Goal: Obtain resource: Download file/media

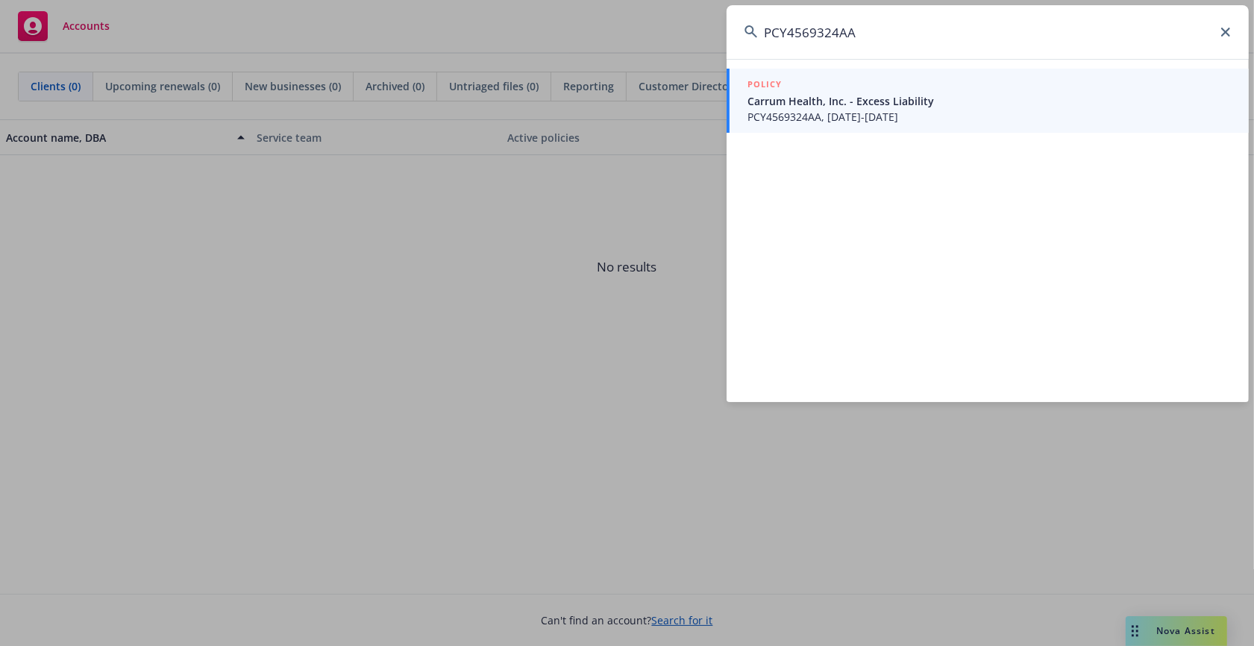
type input "PCY4569324AA"
click at [836, 110] on span "PCY4569324AA, [DATE]-[DATE]" at bounding box center [988, 117] width 483 height 16
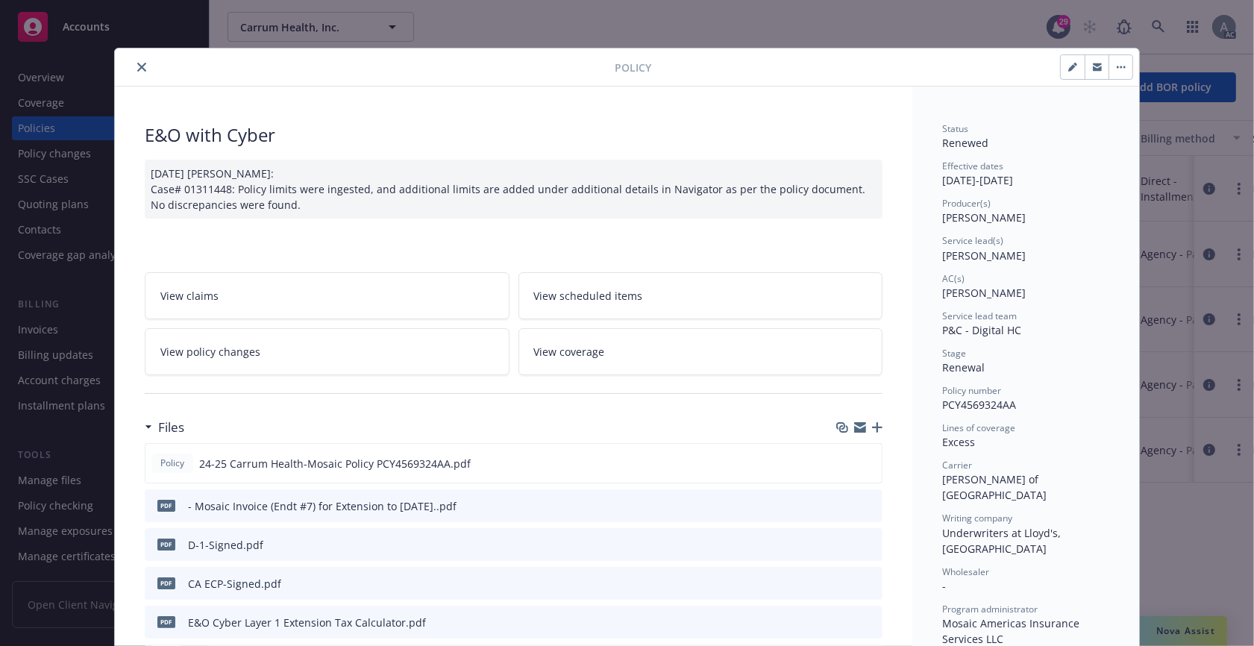
click at [629, 503] on div "pdf - Mosaic Invoice (Endt #7) for Extension to [DATE]..pdf" at bounding box center [514, 505] width 738 height 33
click at [864, 507] on icon "preview file" at bounding box center [867, 505] width 13 height 10
